Goal: Information Seeking & Learning: Learn about a topic

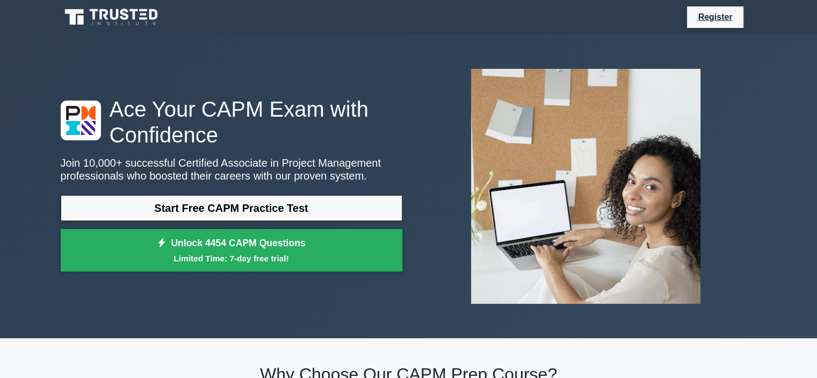
click at [201, 209] on link "Start Free CAPM Practice Test" at bounding box center [232, 208] width 342 height 26
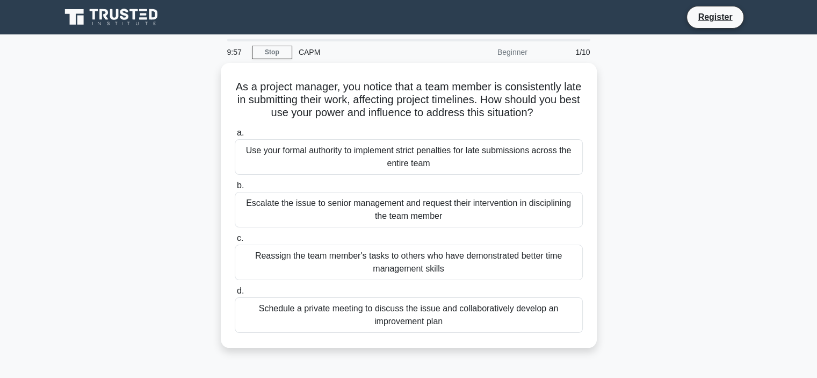
drag, startPoint x: 339, startPoint y: 131, endPoint x: 377, endPoint y: 94, distance: 52.8
click at [356, 117] on div "As a project manager, you notice that a team member is consistently late in sub…" at bounding box center [408, 205] width 367 height 276
click at [627, 112] on div "As a project manager, you notice that a team member is consistently late in sub…" at bounding box center [408, 212] width 709 height 298
click at [236, 83] on h5 "As a project manager, you notice that a team member is consistently late in sub…" at bounding box center [409, 100] width 350 height 40
click at [385, 158] on div "Use your formal authority to implement strict penalties for late submissions ac…" at bounding box center [409, 156] width 348 height 35
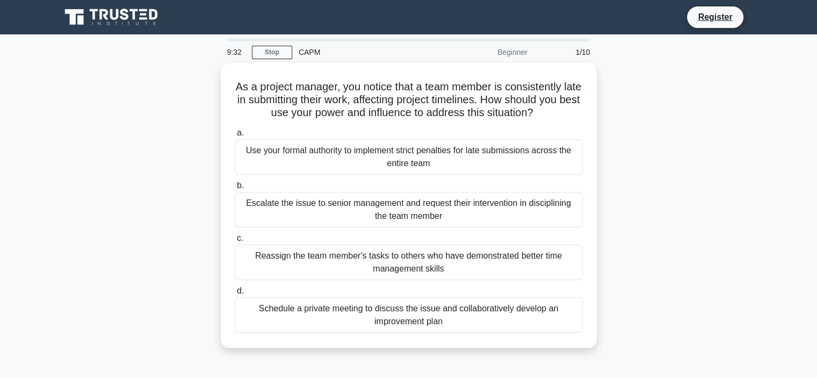
click at [235, 136] on input "a. Use your formal authority to implement strict penalties for late submissions…" at bounding box center [235, 132] width 0 height 7
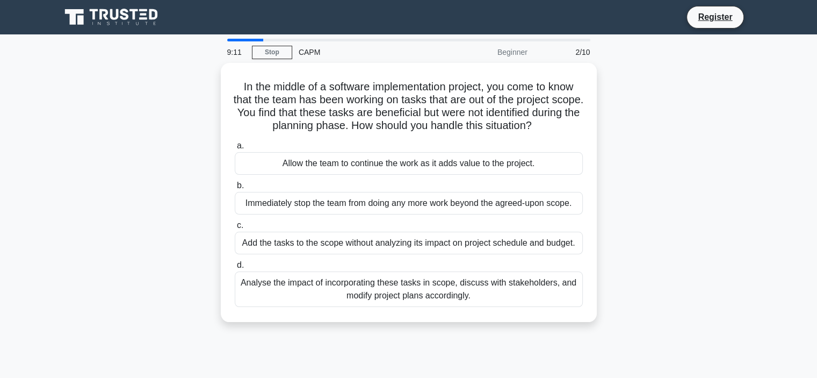
click at [265, 289] on div "Analyse the impact of incorporating these tasks in scope, discuss with stakehol…" at bounding box center [409, 288] width 348 height 35
click at [235, 269] on input "d. Analyse the impact of incorporating these tasks in scope, discuss with stake…" at bounding box center [235, 265] width 0 height 7
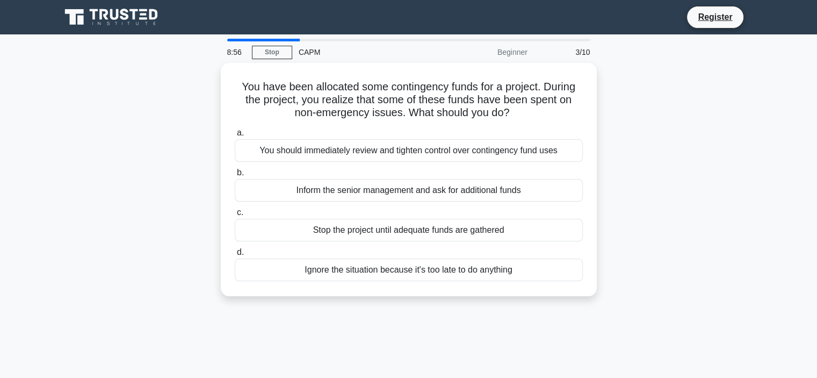
click at [298, 149] on div "You should immediately review and tighten control over contingency fund uses" at bounding box center [409, 150] width 348 height 23
click at [235, 136] on input "a. You should immediately review and tighten control over contingency fund uses" at bounding box center [235, 132] width 0 height 7
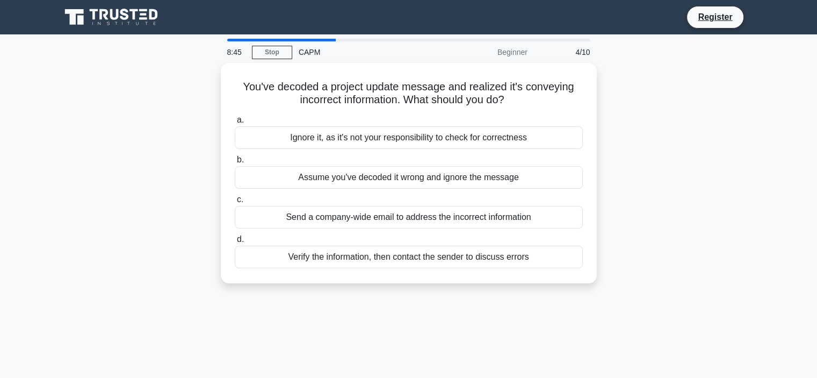
click at [291, 257] on div "Verify the information, then contact the sender to discuss errors" at bounding box center [409, 256] width 348 height 23
click at [235, 243] on input "d. Verify the information, then contact the sender to discuss errors" at bounding box center [235, 239] width 0 height 7
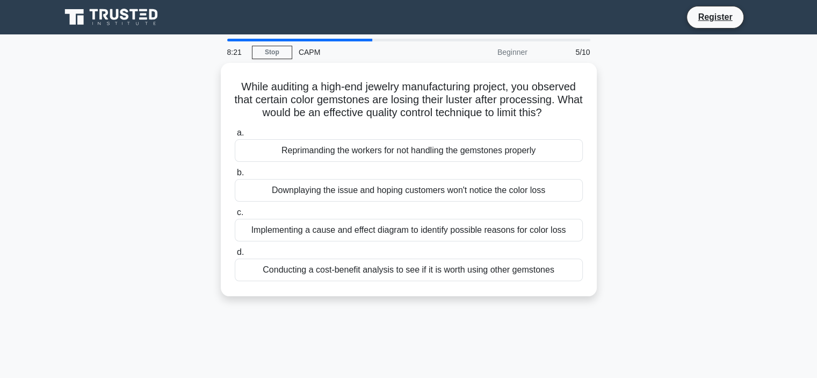
click at [248, 229] on div "Implementing a cause and effect diagram to identify possible reasons for color …" at bounding box center [409, 230] width 348 height 23
click at [235, 216] on input "c. Implementing a cause and effect diagram to identify possible reasons for col…" at bounding box center [235, 212] width 0 height 7
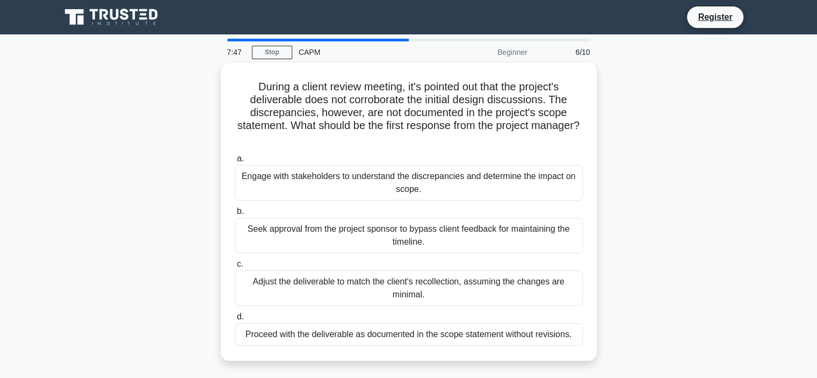
click at [287, 177] on div "Engage with stakeholders to understand the discrepancies and determine the impa…" at bounding box center [409, 182] width 348 height 35
click at [235, 162] on input "a. Engage with stakeholders to understand the discrepancies and determine the i…" at bounding box center [235, 158] width 0 height 7
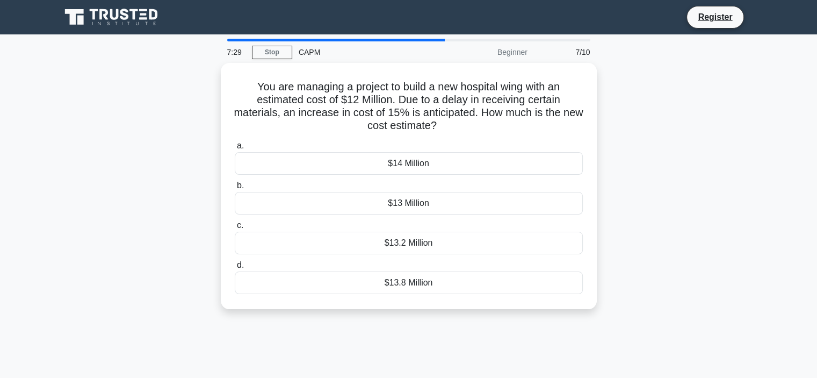
click at [358, 283] on div "$13.8 Million" at bounding box center [409, 282] width 348 height 23
click at [235, 269] on input "d. $13.8 Million" at bounding box center [235, 265] width 0 height 7
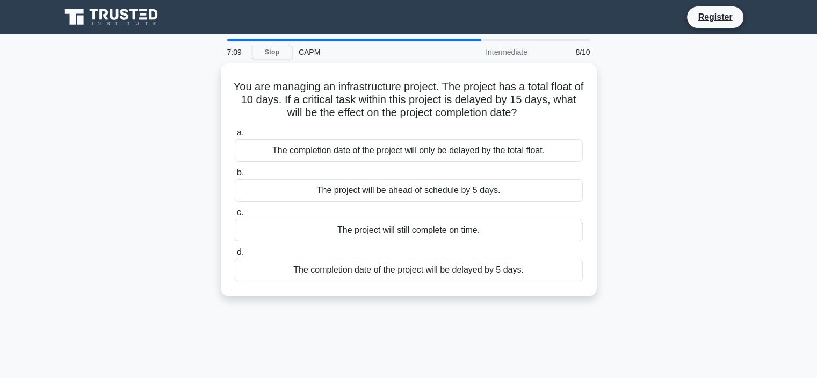
click at [316, 270] on div "The completion date of the project will be delayed by 5 days." at bounding box center [409, 269] width 348 height 23
click at [235, 256] on input "d. The completion date of the project will be delayed by 5 days." at bounding box center [235, 252] width 0 height 7
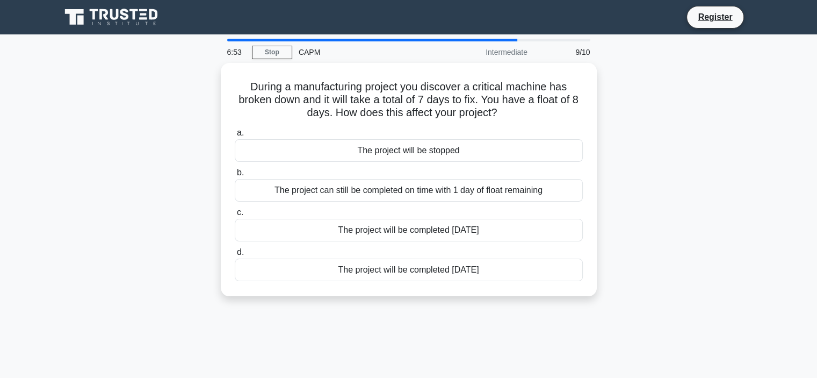
click at [426, 190] on div "The project can still be completed on time with 1 day of float remaining" at bounding box center [409, 190] width 348 height 23
click at [235, 176] on input "b. The project can still be completed on time with 1 day of float remaining" at bounding box center [235, 172] width 0 height 7
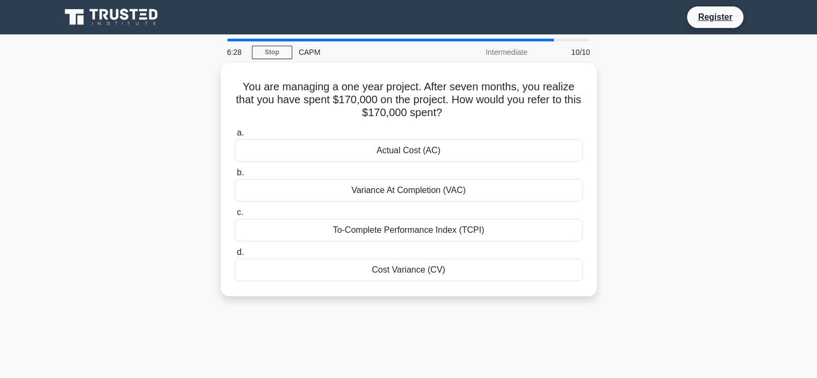
click at [384, 264] on div "Cost Variance (CV)" at bounding box center [409, 269] width 348 height 23
click at [235, 256] on input "d. Cost Variance (CV)" at bounding box center [235, 252] width 0 height 7
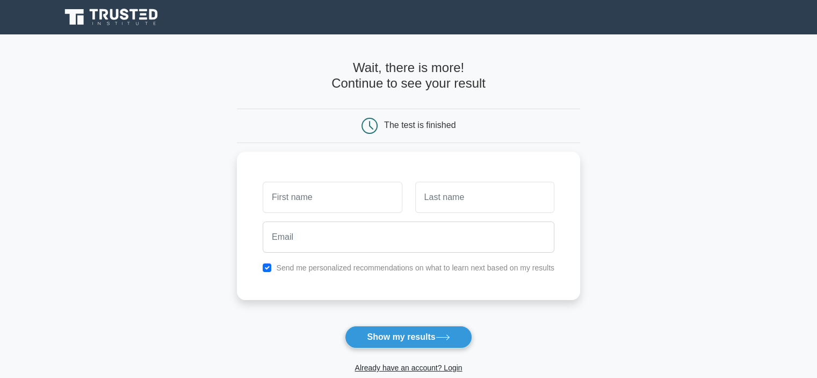
click at [376, 337] on button "Show my results" at bounding box center [408, 336] width 127 height 23
type input "bob"
click at [345, 325] on button "Show my results" at bounding box center [408, 336] width 127 height 23
type input "newheart"
click at [345, 325] on button "Show my results" at bounding box center [408, 336] width 127 height 23
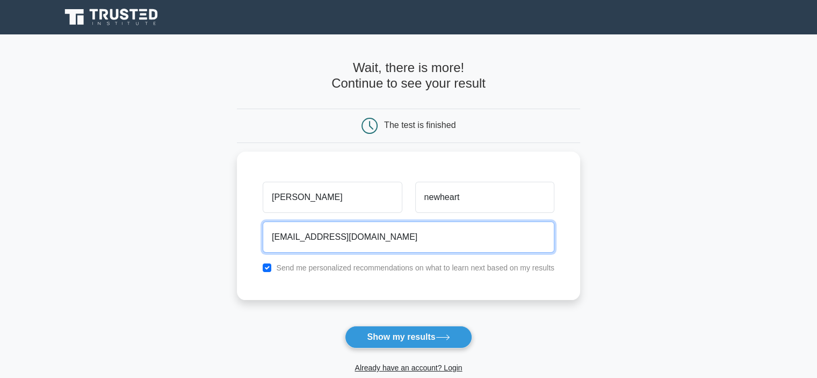
type input "yourmom@gmail.com"
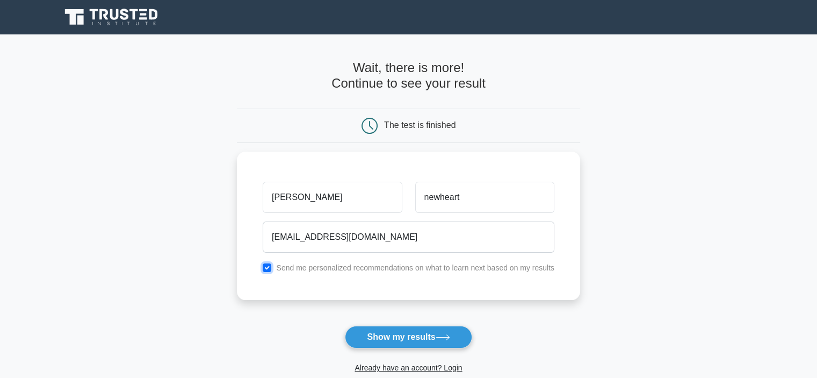
click at [268, 264] on input "checkbox" at bounding box center [267, 267] width 9 height 9
checkbox input "false"
click at [390, 337] on button "Show my results" at bounding box center [408, 336] width 127 height 23
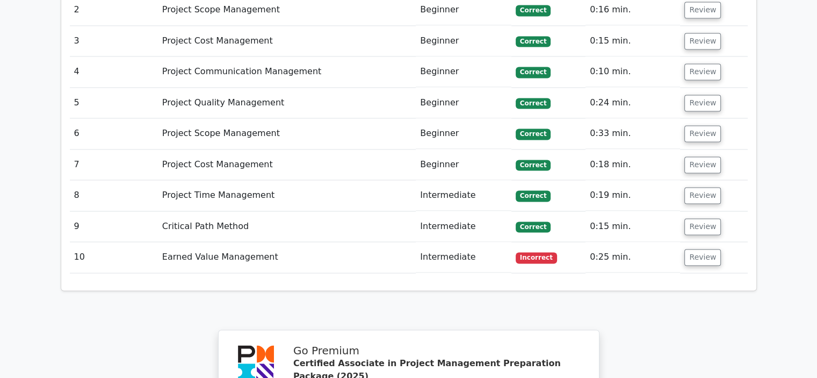
scroll to position [1719, 0]
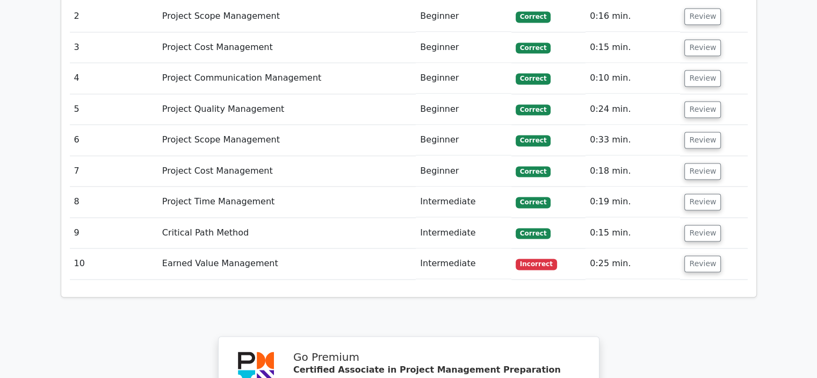
click at [694, 255] on button "Review" at bounding box center [702, 263] width 37 height 17
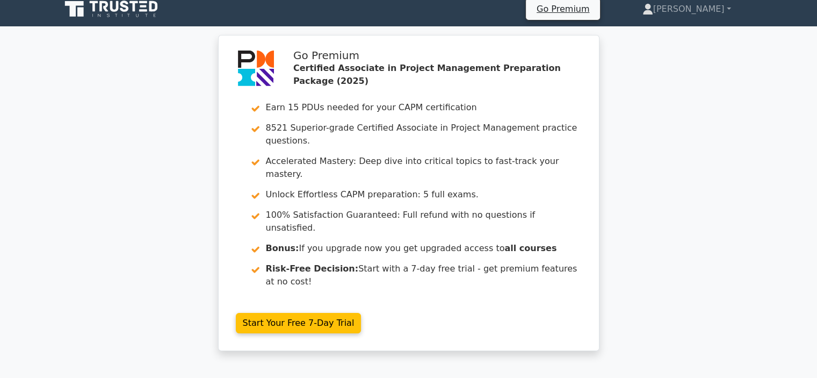
scroll to position [0, 0]
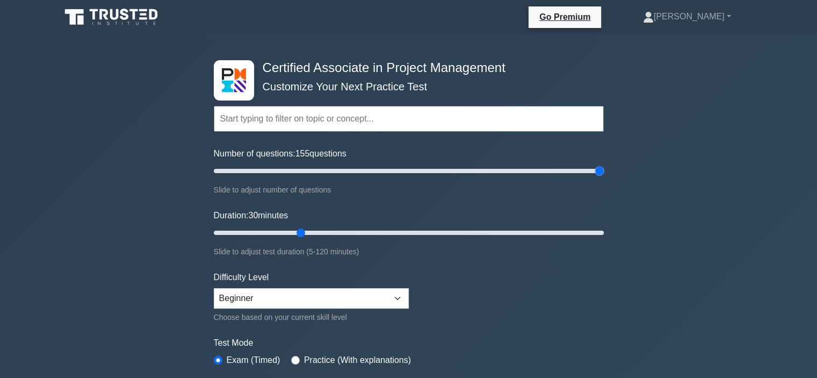
drag, startPoint x: 256, startPoint y: 170, endPoint x: 660, endPoint y: 148, distance: 404.5
type input "200"
click at [604, 164] on input "Number of questions: 155 questions" at bounding box center [409, 170] width 390 height 13
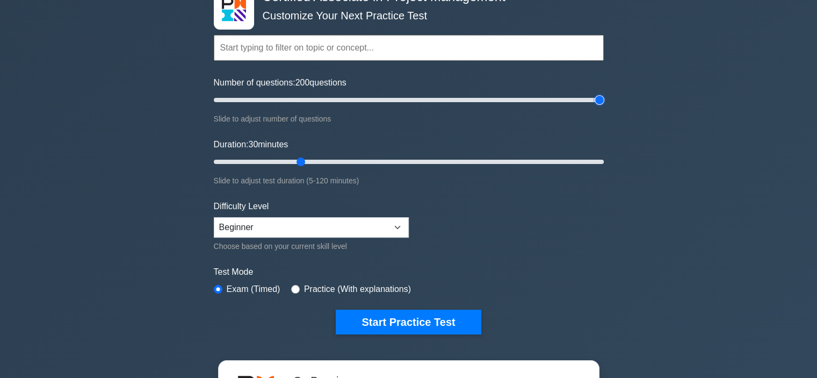
scroll to position [161, 0]
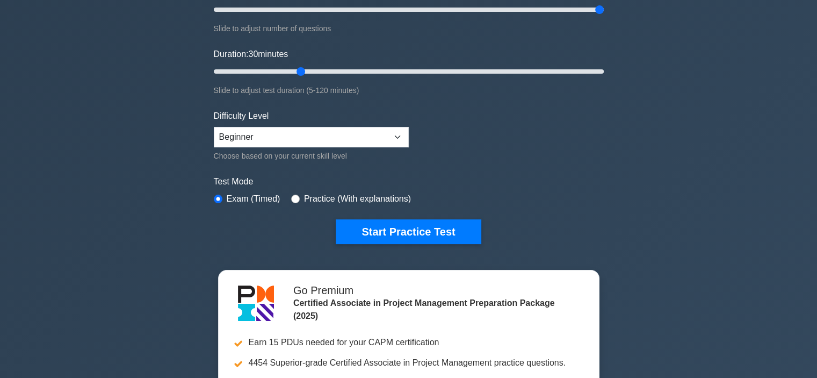
click at [403, 221] on button "Start Practice Test" at bounding box center [408, 231] width 145 height 25
